Goal: Task Accomplishment & Management: Manage account settings

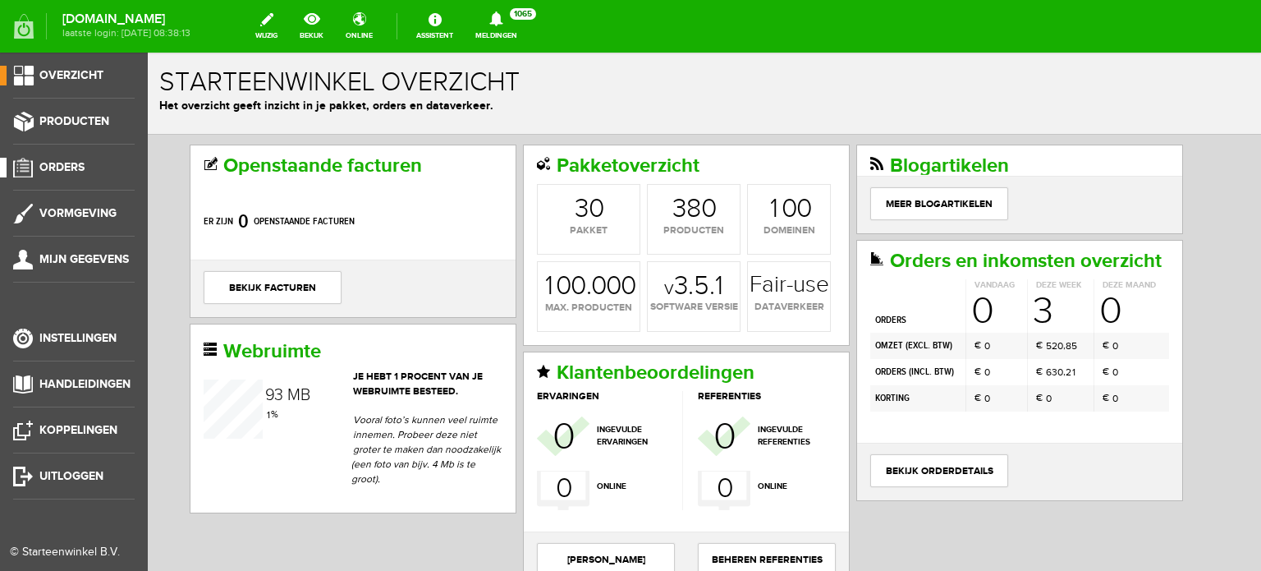
click at [53, 165] on span "Orders" at bounding box center [61, 167] width 45 height 14
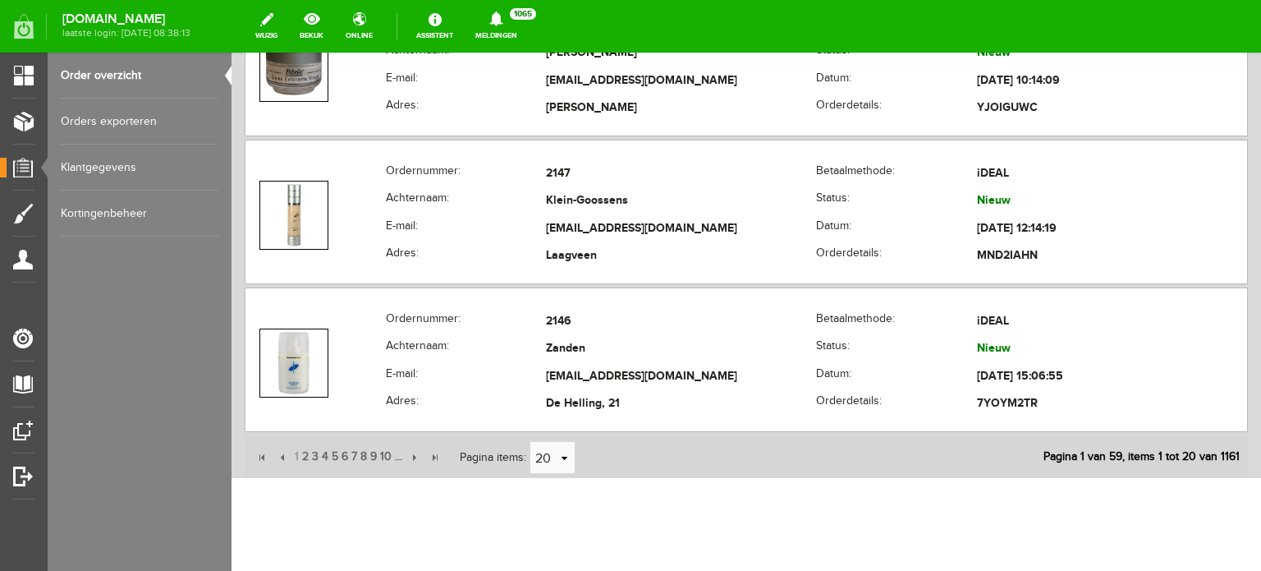
scroll to position [2965, 0]
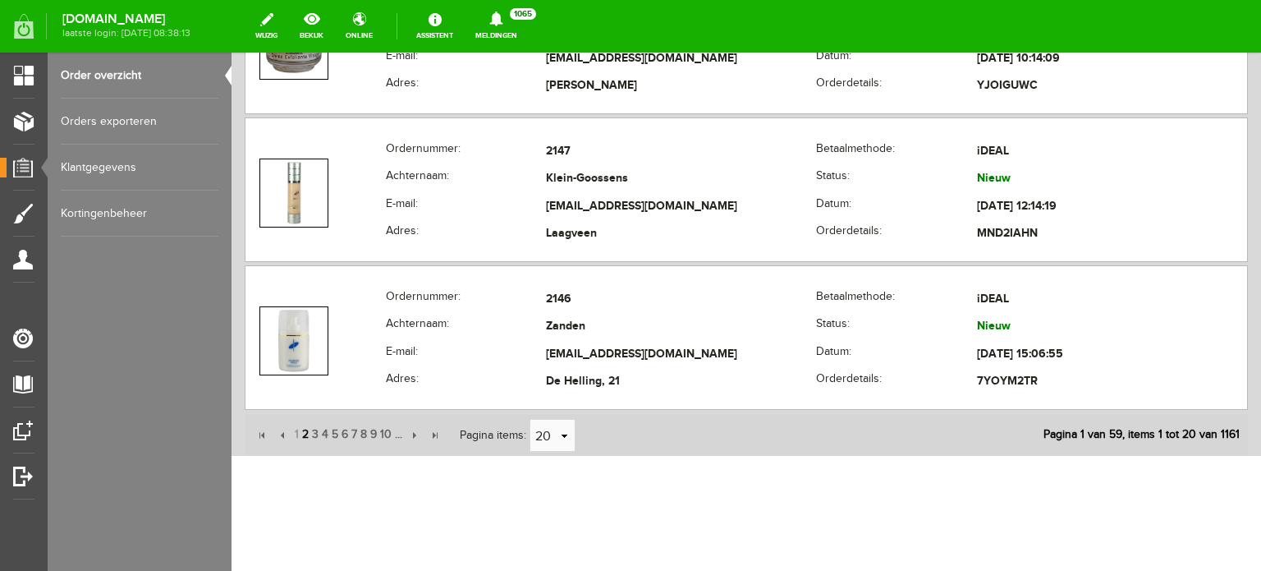
click at [305, 428] on span "2" at bounding box center [305, 434] width 10 height 33
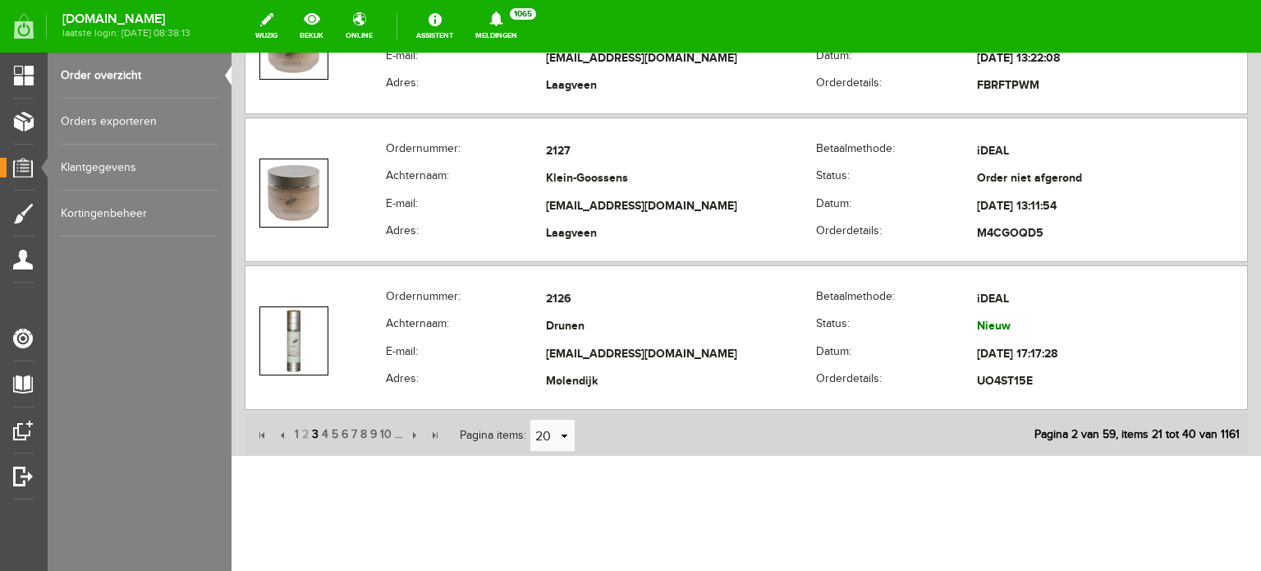
click at [313, 429] on span "3" at bounding box center [315, 434] width 10 height 33
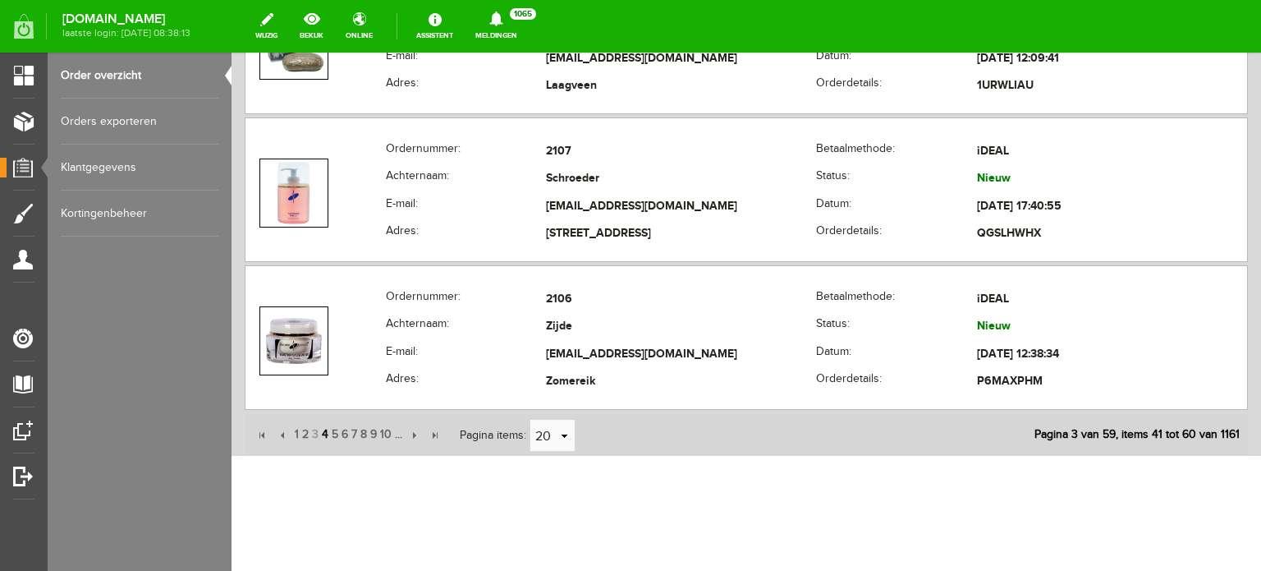
click at [322, 428] on span "4" at bounding box center [325, 434] width 10 height 33
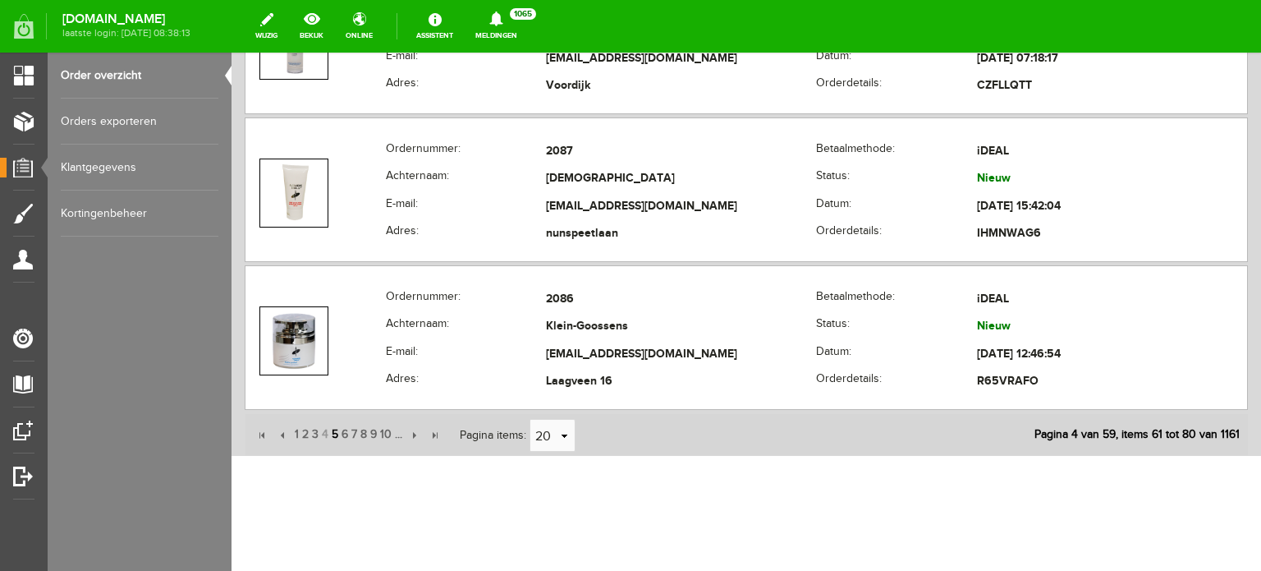
click at [332, 429] on span "5" at bounding box center [335, 434] width 10 height 33
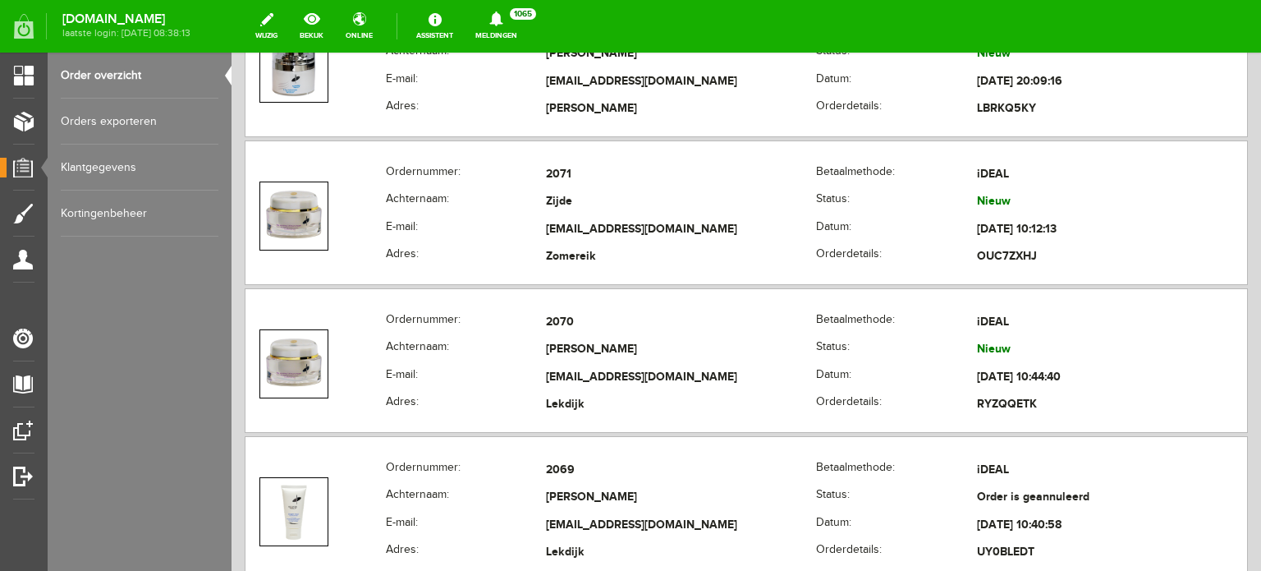
scroll to position [2330, 0]
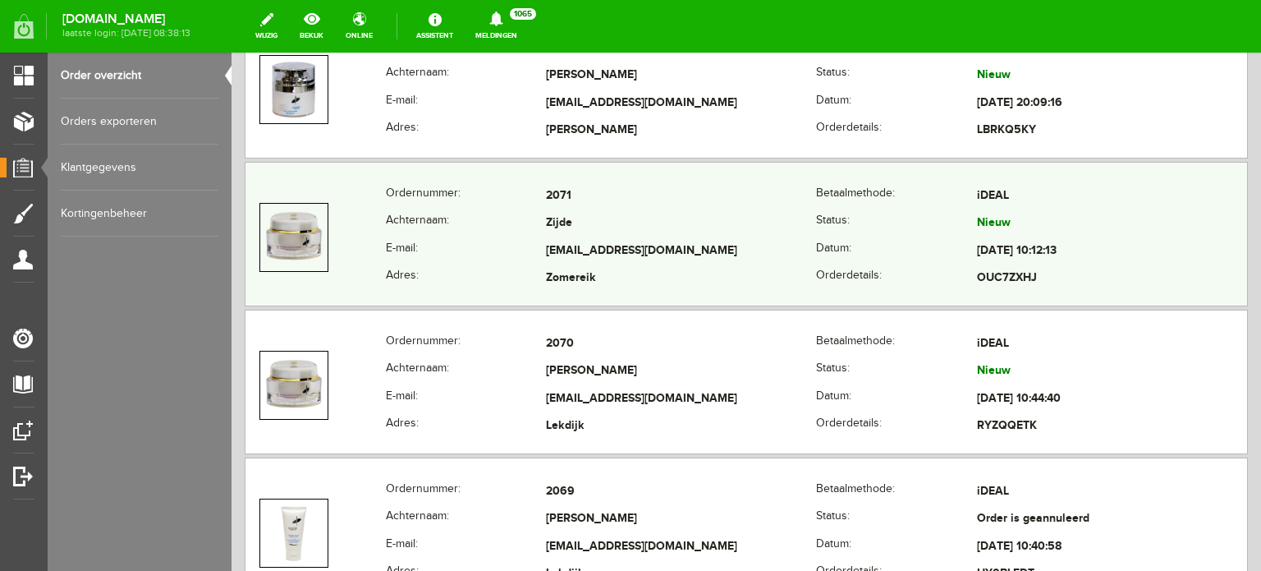
click at [555, 213] on td "Zijde" at bounding box center [681, 224] width 270 height 28
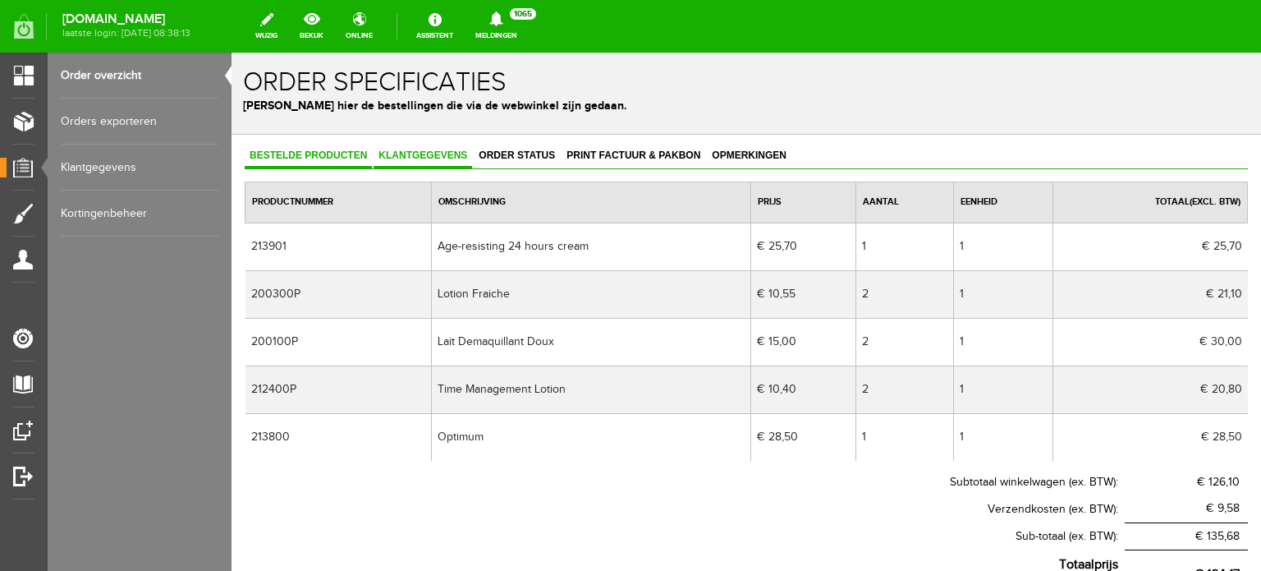
click at [446, 152] on span "Klantgegevens" at bounding box center [422, 154] width 99 height 11
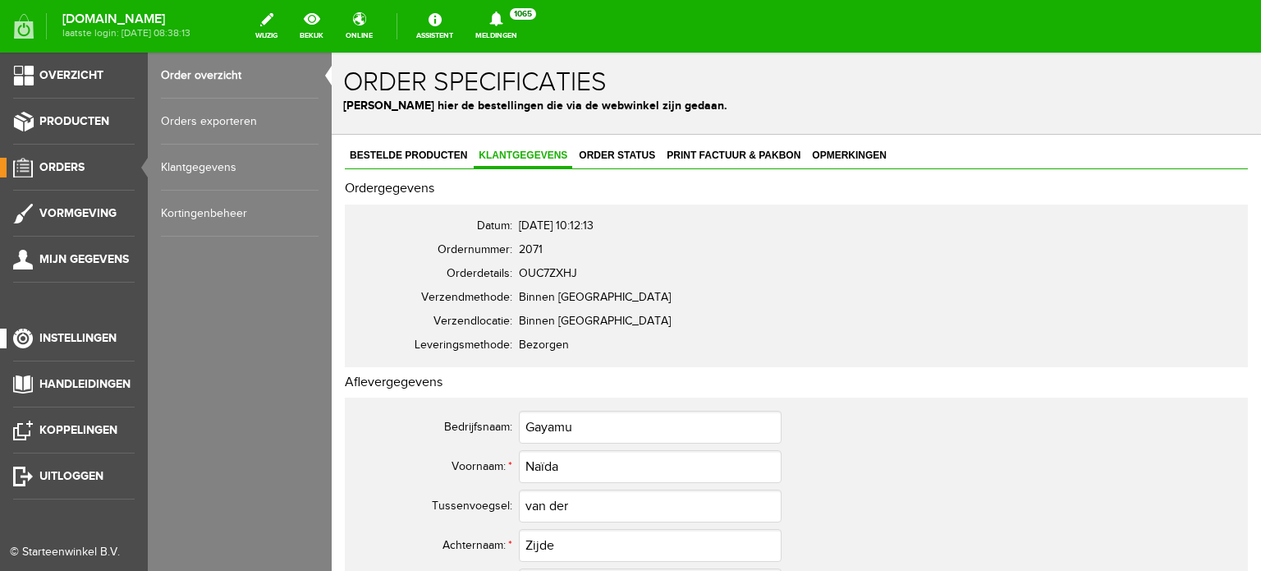
click at [80, 336] on span "Instellingen" at bounding box center [77, 338] width 77 height 14
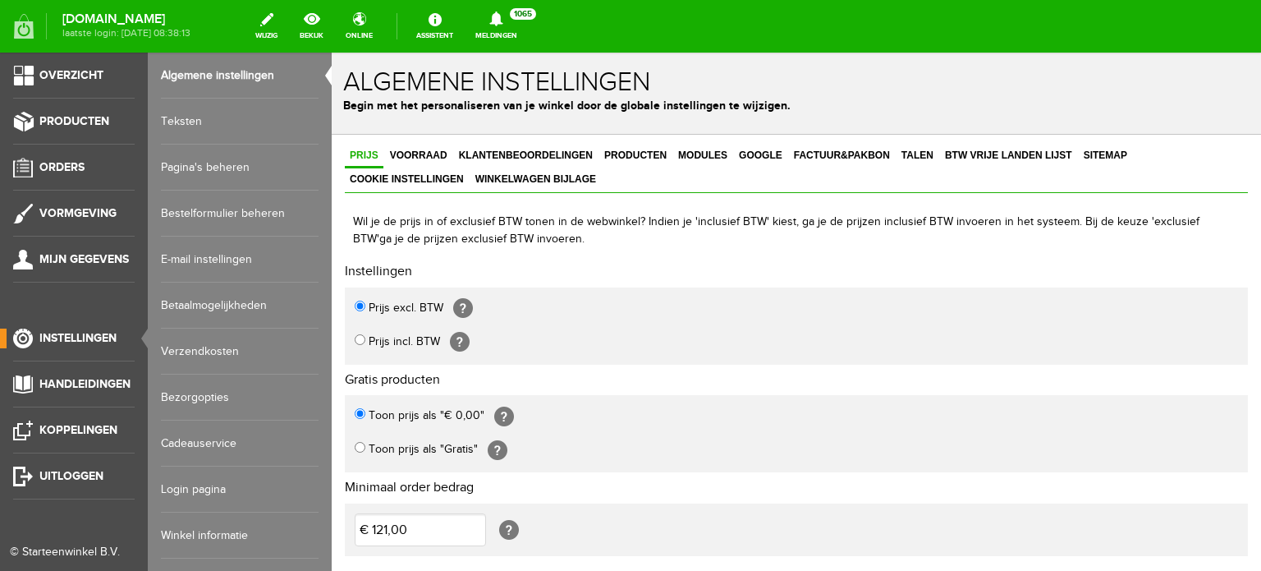
click at [215, 483] on link "Login pagina" at bounding box center [240, 489] width 158 height 46
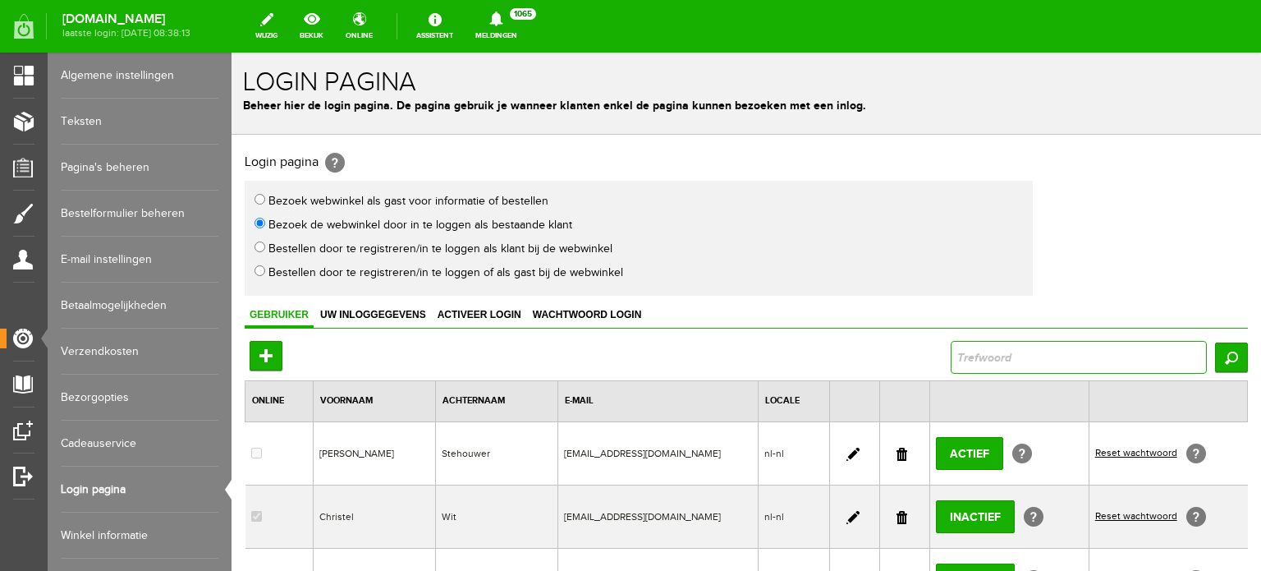
click at [956, 357] on input "text" at bounding box center [1079, 357] width 256 height 33
type input "gayamu"
click at [1215, 358] on input "Zoeken" at bounding box center [1231, 357] width 33 height 30
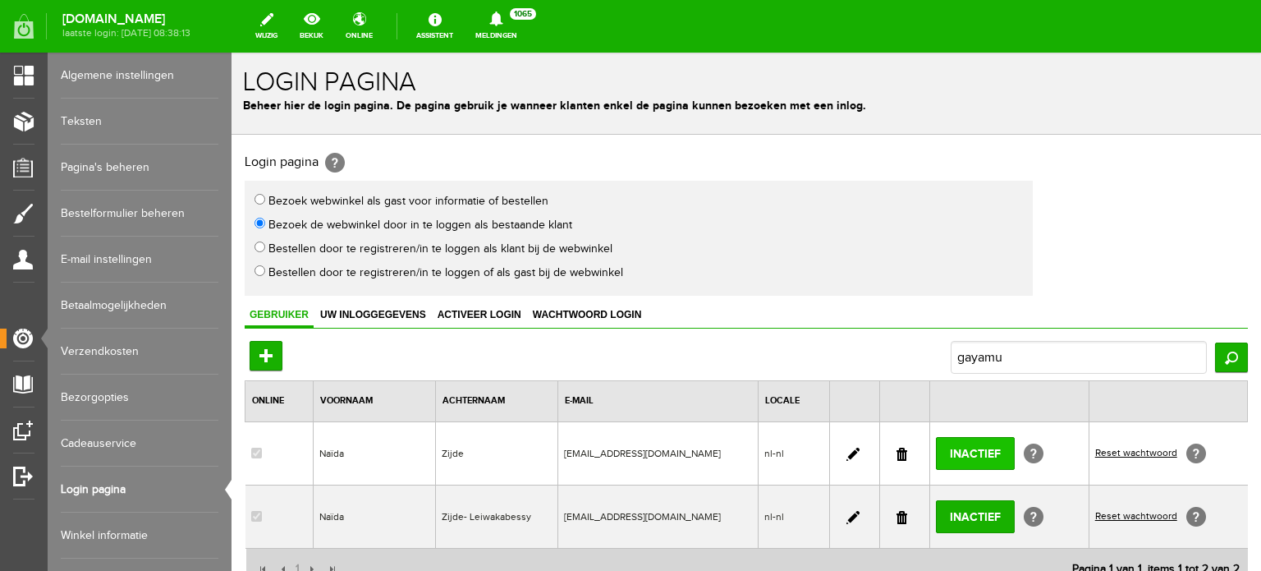
click at [957, 449] on input "Inactief" at bounding box center [975, 453] width 79 height 33
click at [896, 447] on link at bounding box center [901, 453] width 11 height 13
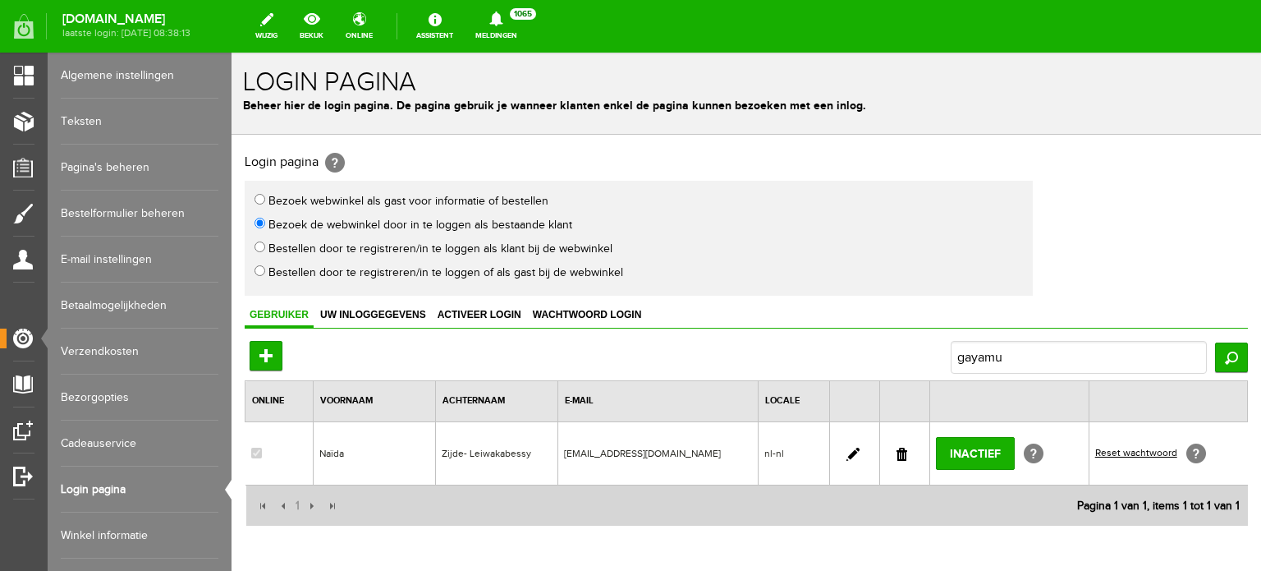
click at [849, 451] on link at bounding box center [852, 453] width 13 height 13
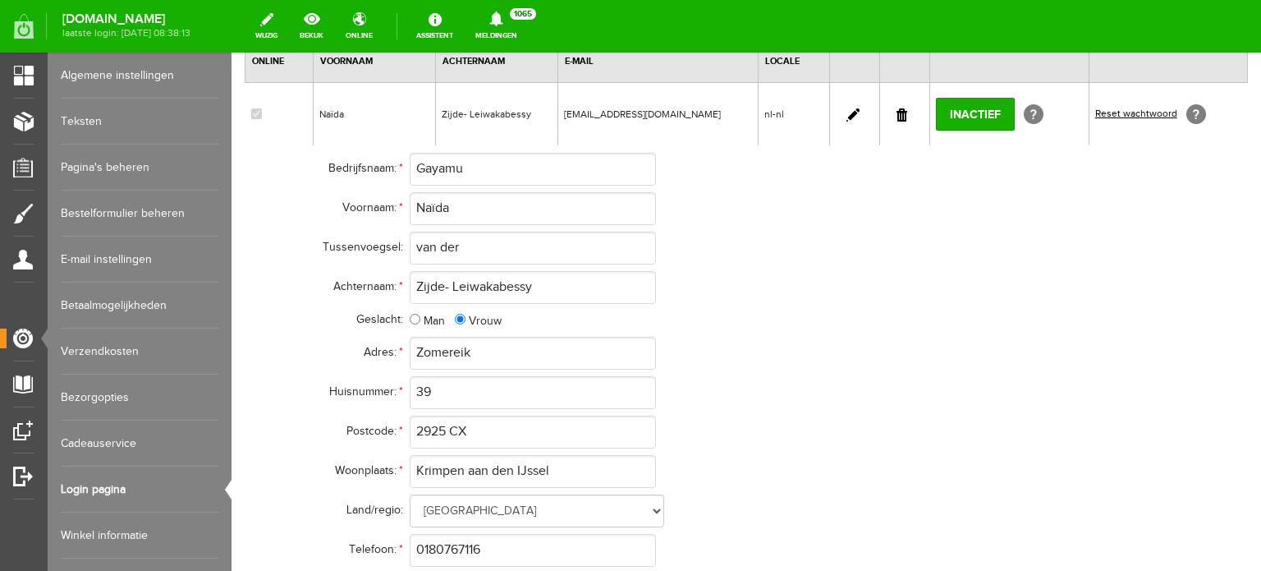
scroll to position [383, 0]
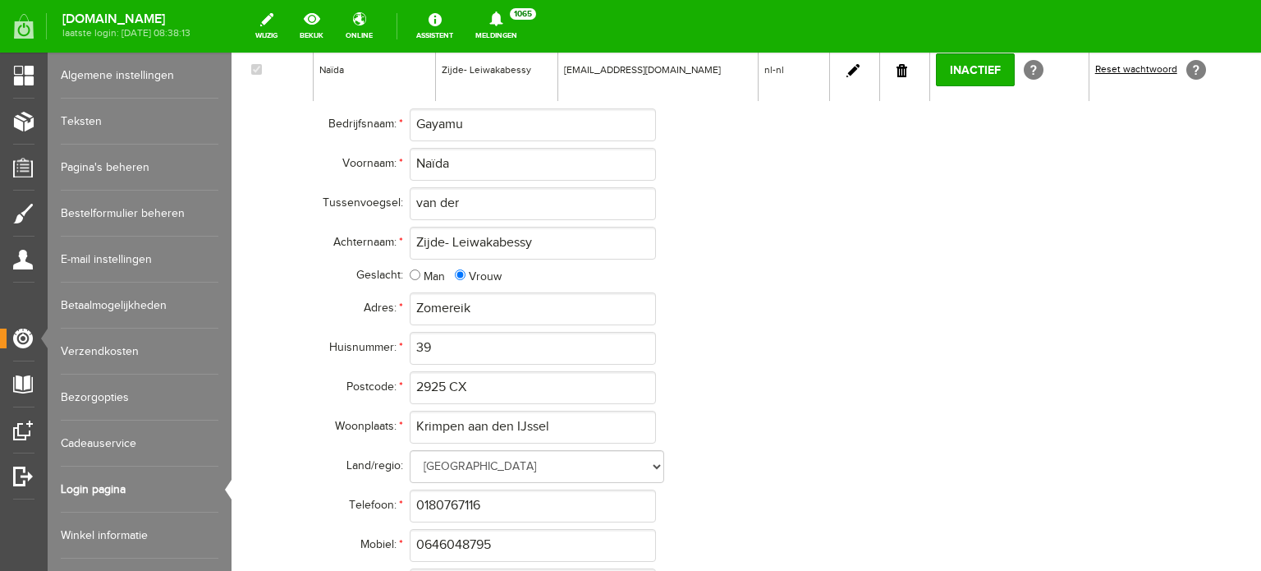
click at [898, 68] on link at bounding box center [901, 70] width 11 height 13
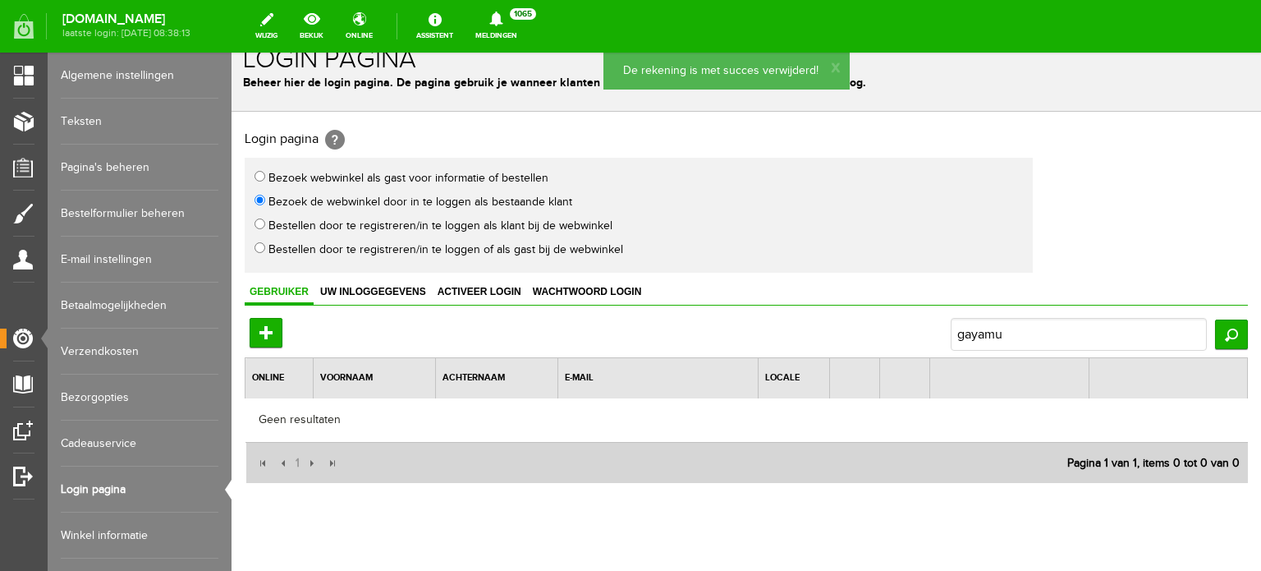
scroll to position [0, 0]
